Goal: Navigation & Orientation: Understand site structure

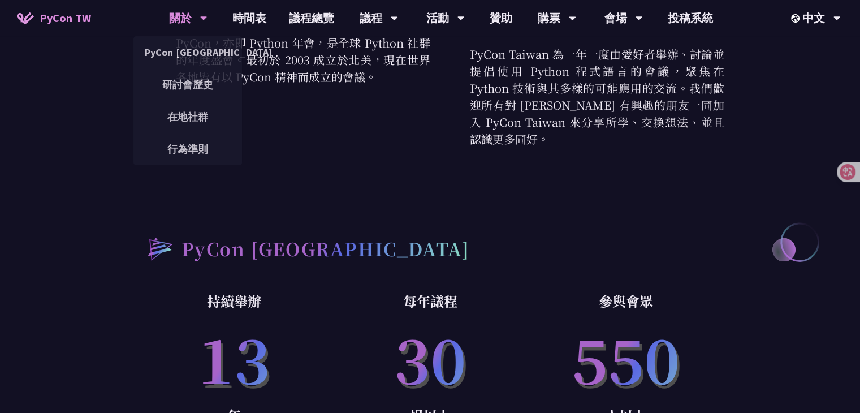
click at [197, 16] on div "關於" at bounding box center [188, 18] width 38 height 36
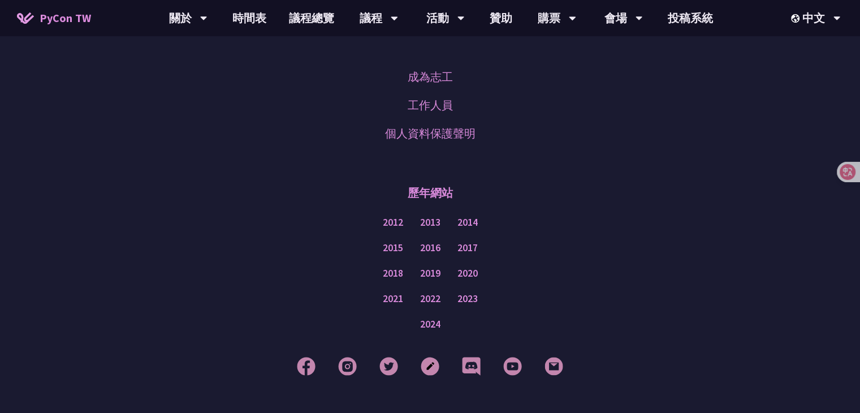
scroll to position [3279, 0]
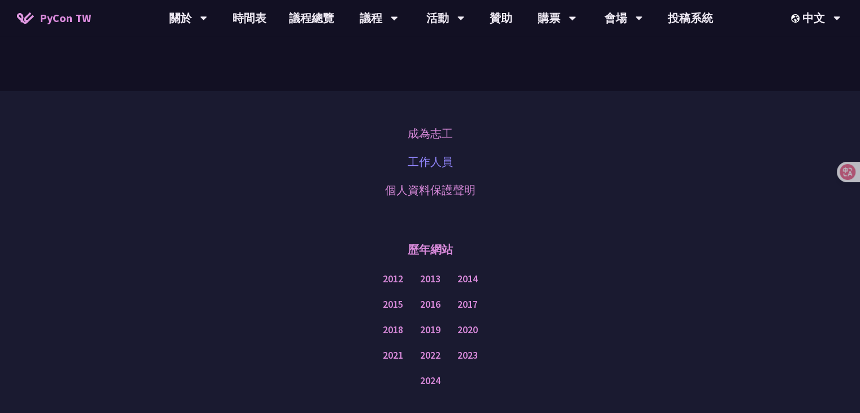
click at [433, 153] on link "工作人員" at bounding box center [430, 161] width 45 height 17
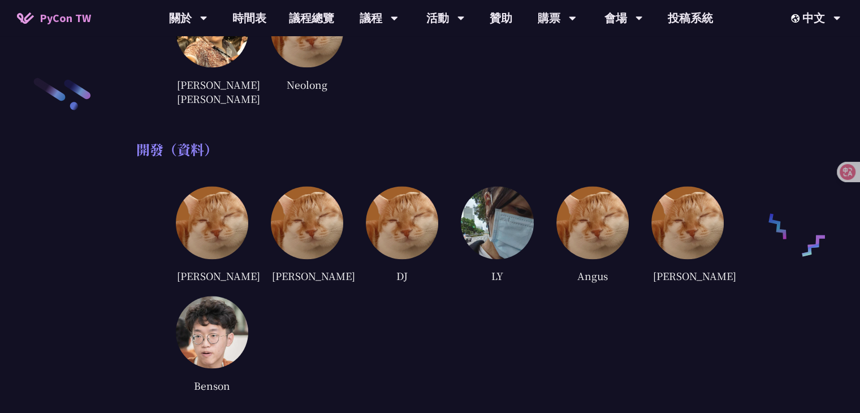
scroll to position [1470, 0]
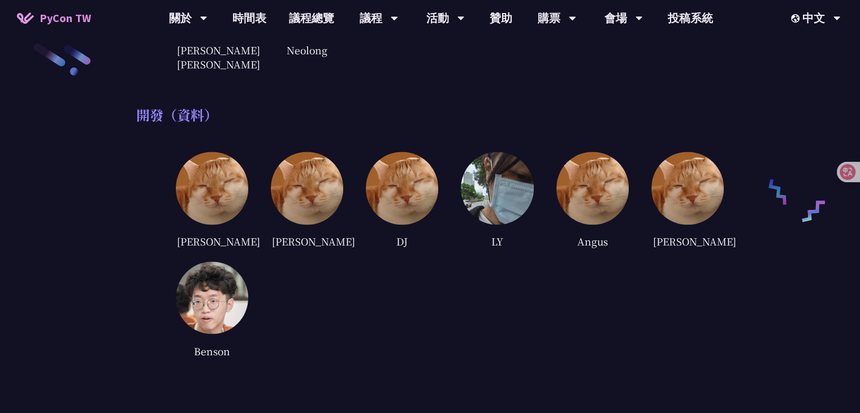
click at [237, 276] on img at bounding box center [212, 297] width 72 height 72
click at [216, 342] on div "Benson" at bounding box center [212, 350] width 72 height 17
click at [219, 282] on img at bounding box center [212, 297] width 72 height 72
click at [231, 192] on img at bounding box center [212, 188] width 72 height 72
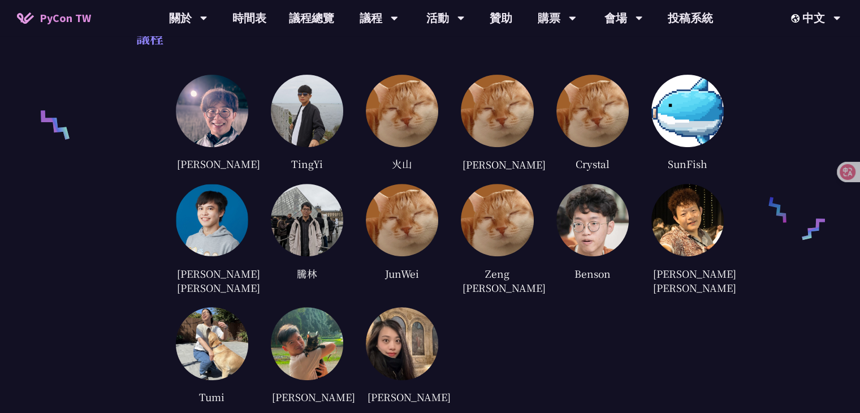
scroll to position [0, 0]
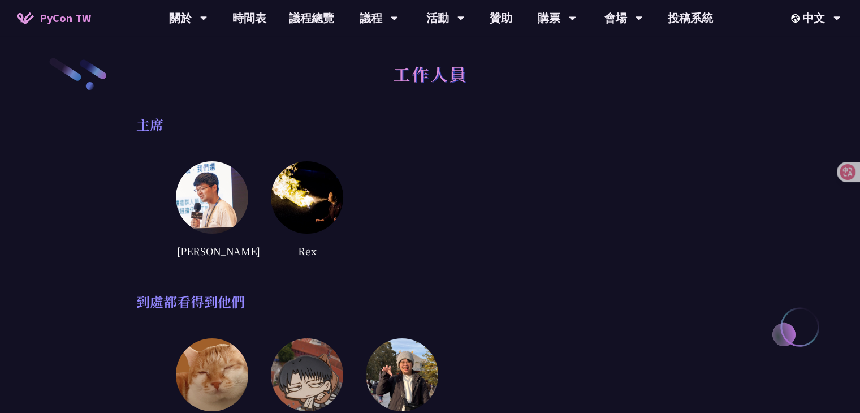
click at [330, 201] on img at bounding box center [307, 197] width 72 height 72
click at [315, 247] on div "Rex" at bounding box center [307, 250] width 72 height 17
click at [242, 204] on img at bounding box center [212, 197] width 72 height 72
click at [303, 192] on img at bounding box center [307, 197] width 72 height 72
click at [235, 192] on img at bounding box center [212, 197] width 72 height 72
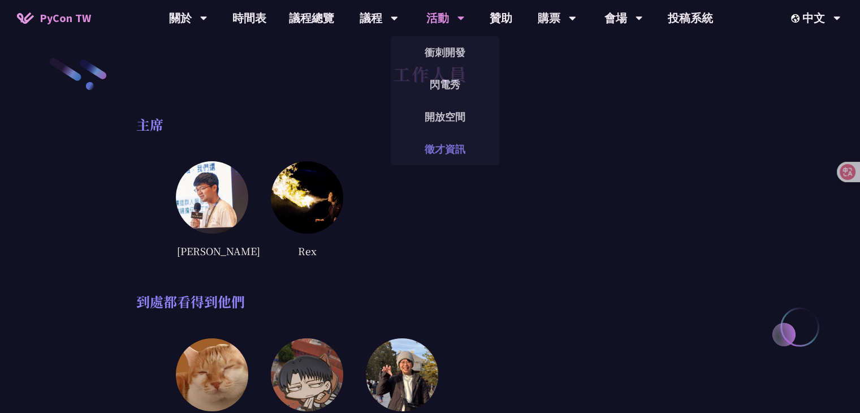
click at [452, 152] on link "徵才資訊" at bounding box center [445, 149] width 109 height 27
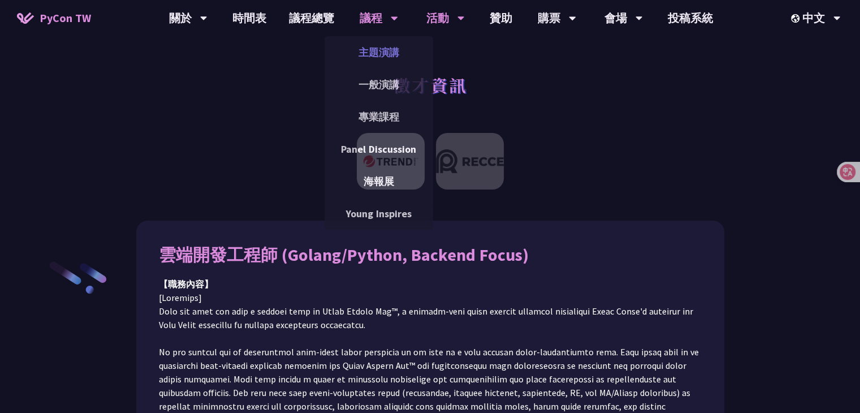
click at [383, 45] on link "主題演講" at bounding box center [379, 52] width 109 height 27
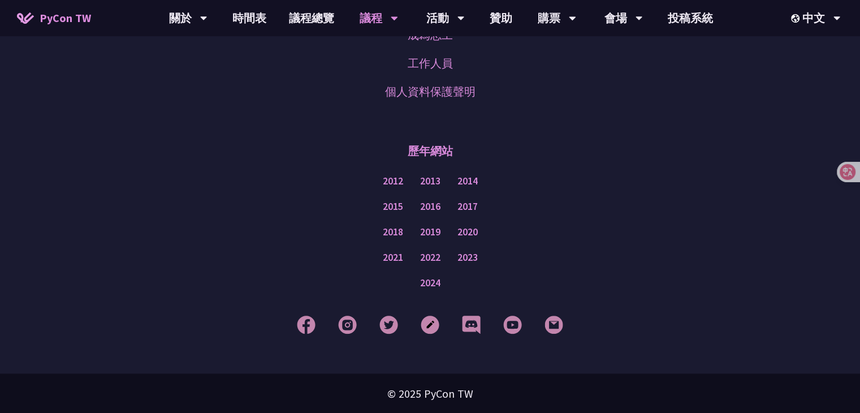
scroll to position [1696, 0]
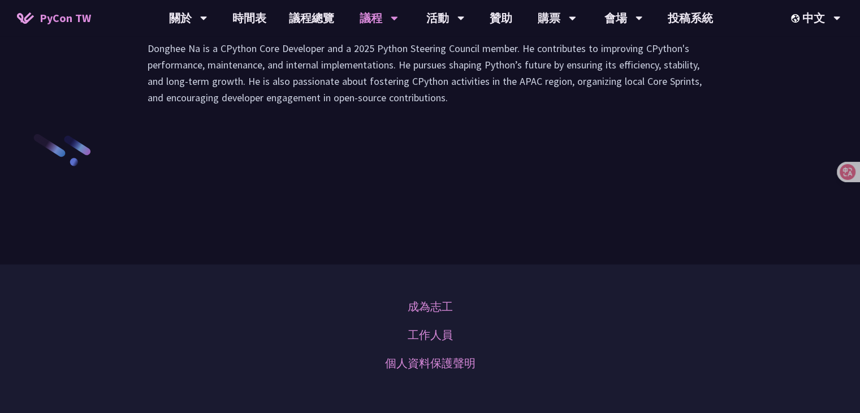
click at [245, 28] on li "演講" at bounding box center [234, 12] width 62 height 31
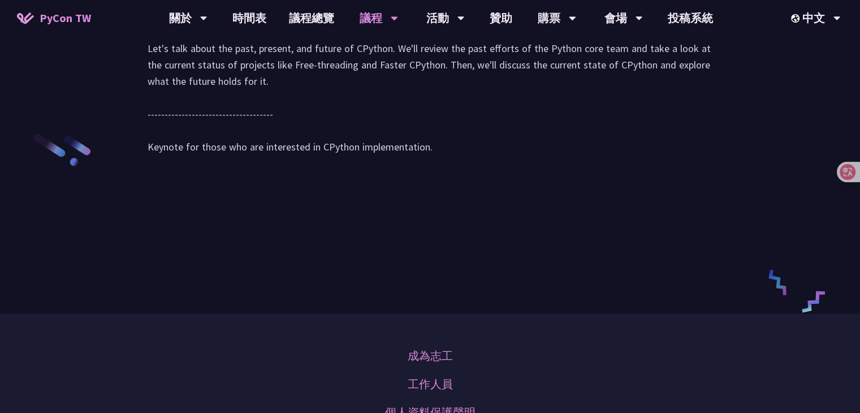
click at [310, 28] on li "Slido" at bounding box center [296, 12] width 62 height 31
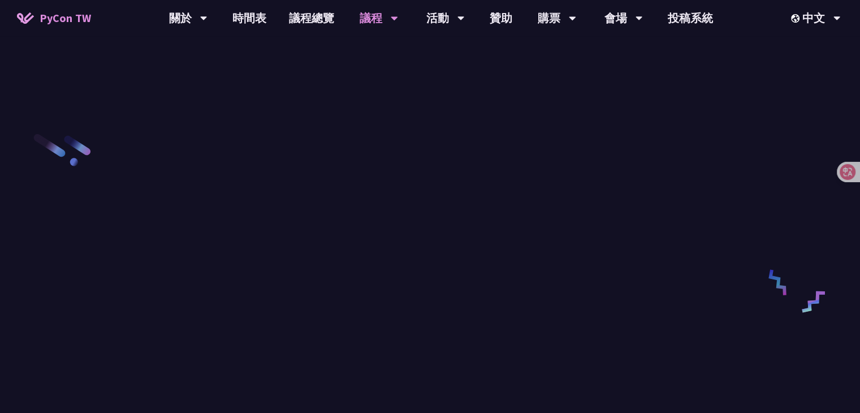
click at [382, 28] on li "共筆" at bounding box center [358, 12] width 62 height 31
click at [248, 28] on li "演講" at bounding box center [234, 12] width 62 height 31
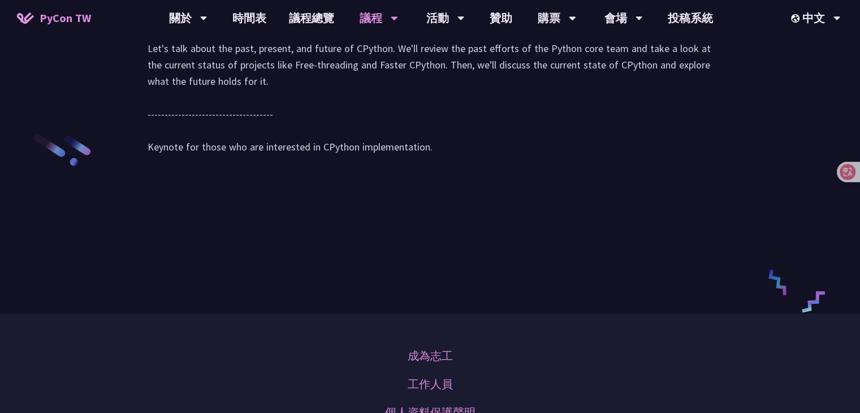
click at [201, 28] on li "講者介紹" at bounding box center [169, 12] width 67 height 31
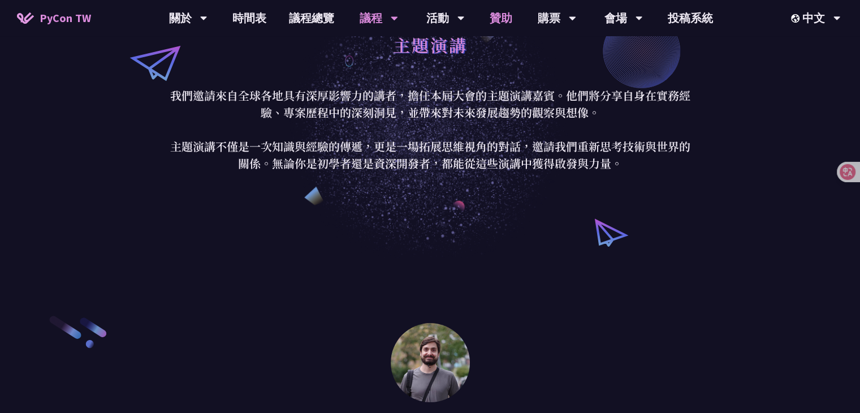
scroll to position [0, 0]
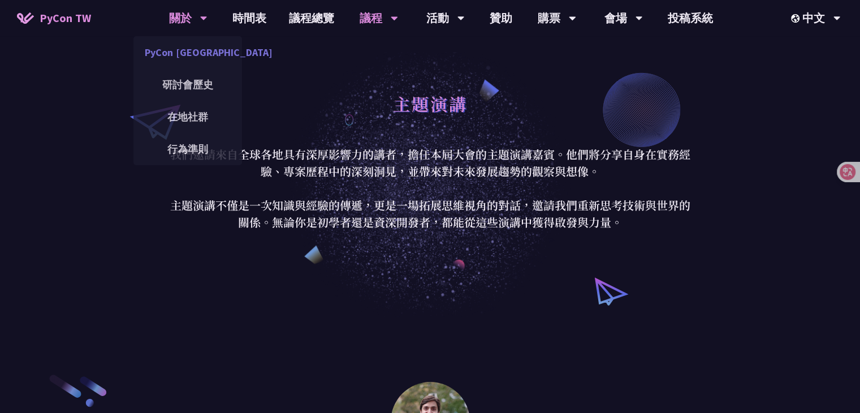
click at [198, 54] on link "PyCon [GEOGRAPHIC_DATA]" at bounding box center [187, 52] width 109 height 27
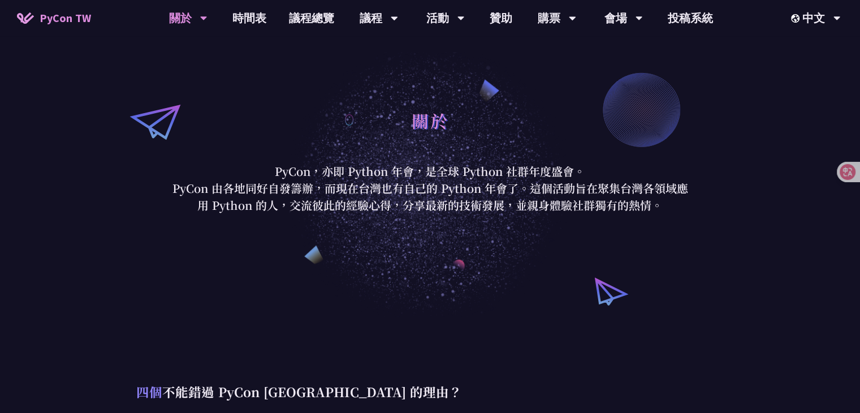
scroll to position [396, 0]
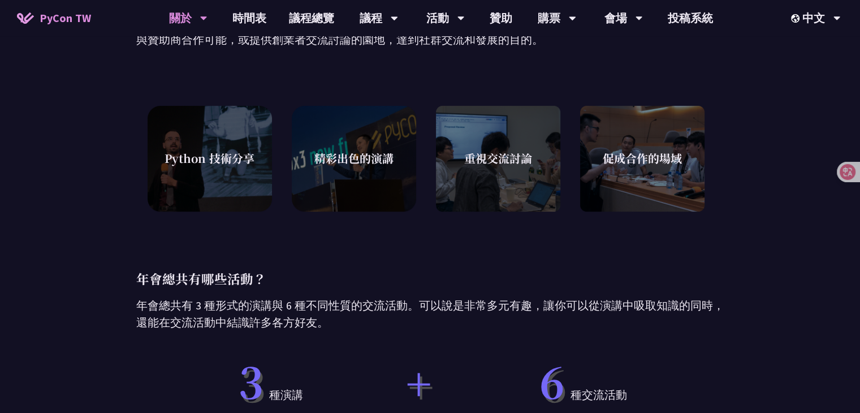
click at [746, 162] on div "四個 不能錯過 PyCon Taiwan 的理由？ 年會除了有從 Python 的語言特性到各方面應用實例的精彩演講之外，我們也很重視與會者之間的交流以及促成…" at bounding box center [430, 261] width 860 height 680
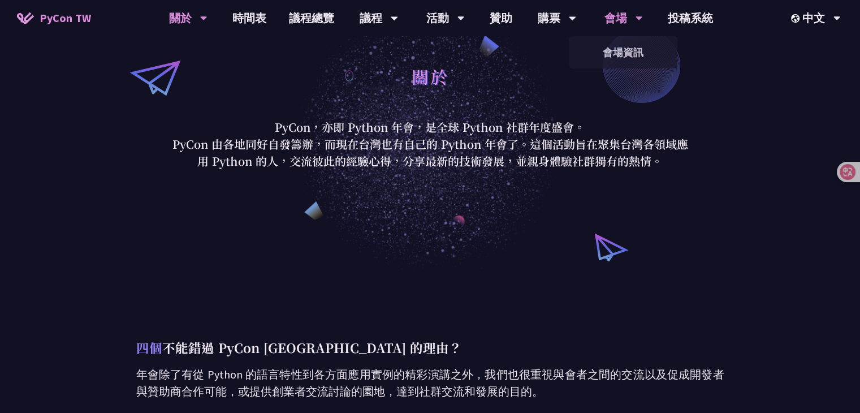
scroll to position [0, 0]
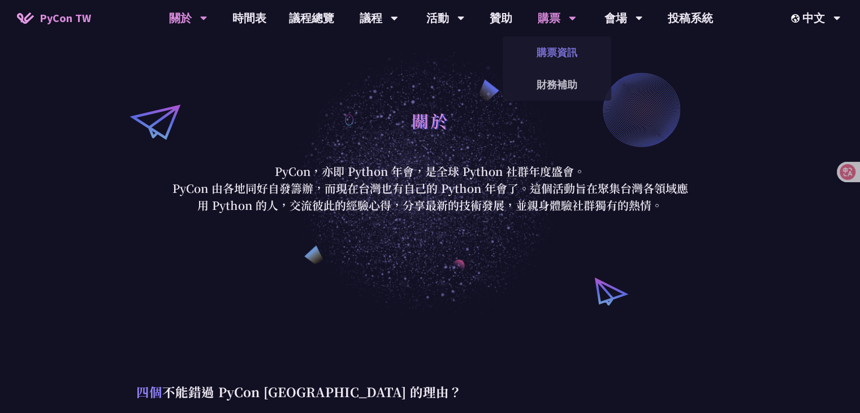
click at [548, 47] on link "購票資訊" at bounding box center [557, 52] width 109 height 27
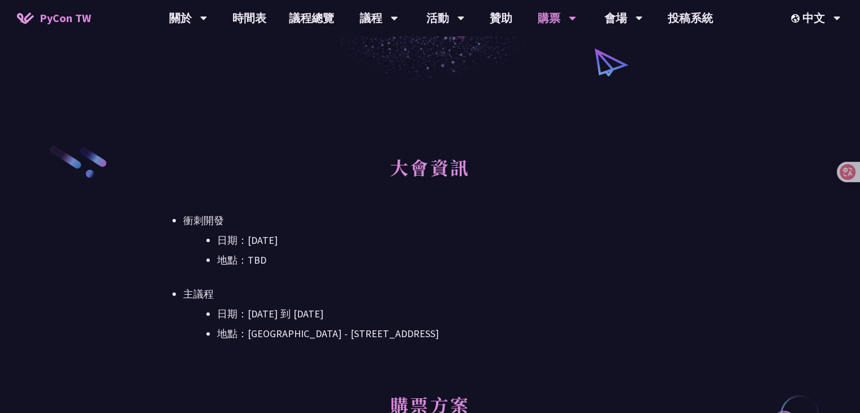
scroll to position [113, 0]
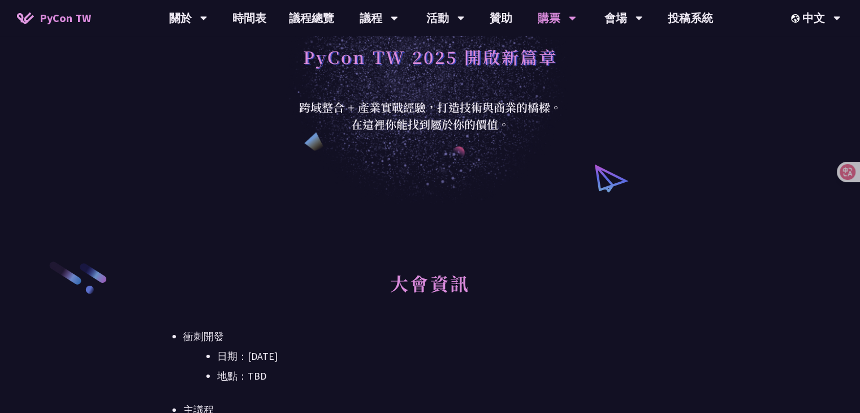
click at [46, 16] on span "PyCon TW" at bounding box center [65, 18] width 51 height 17
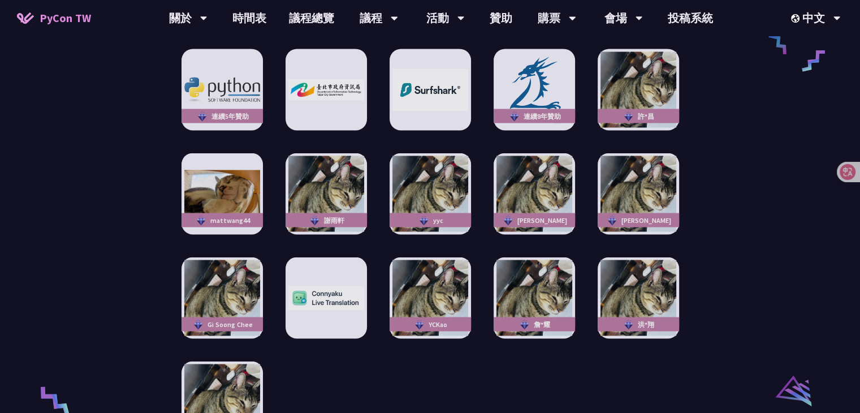
scroll to position [2148, 0]
